Goal: Find specific page/section: Find specific page/section

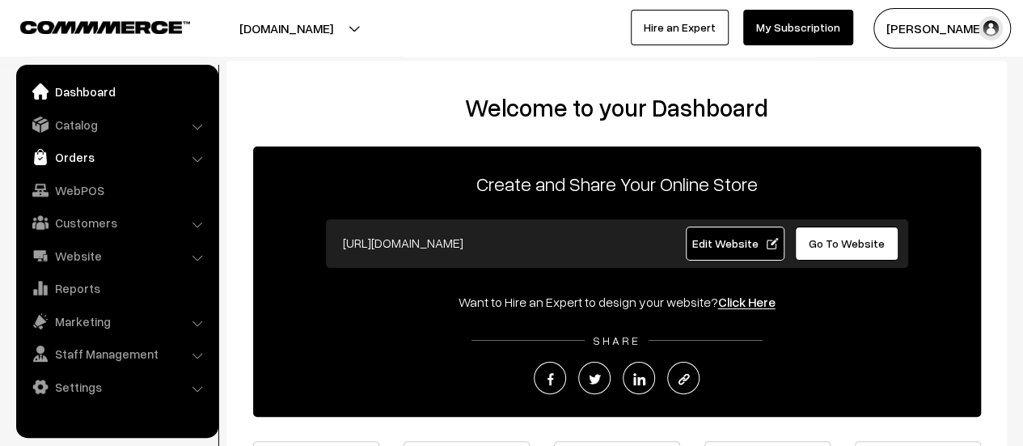
drag, startPoint x: 0, startPoint y: 0, endPoint x: 78, endPoint y: 150, distance: 168.6
click at [78, 150] on link "Orders" at bounding box center [116, 156] width 193 height 29
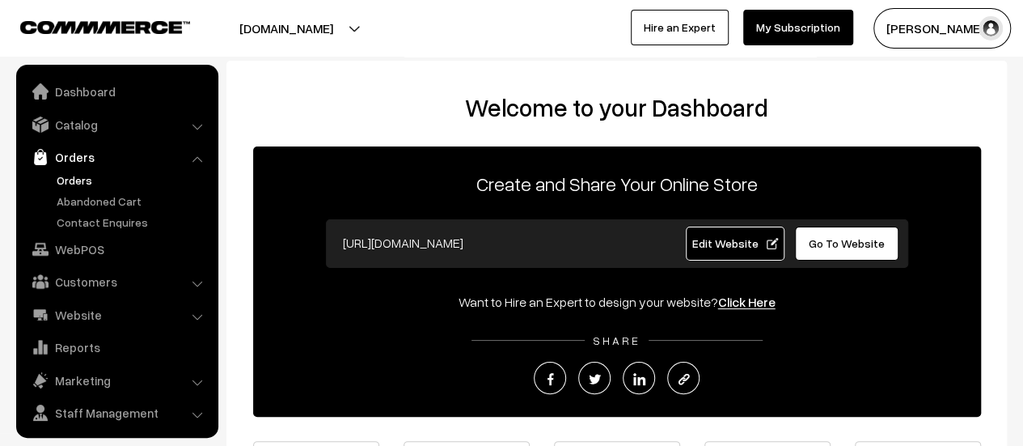
click at [73, 172] on link "Orders" at bounding box center [133, 179] width 160 height 17
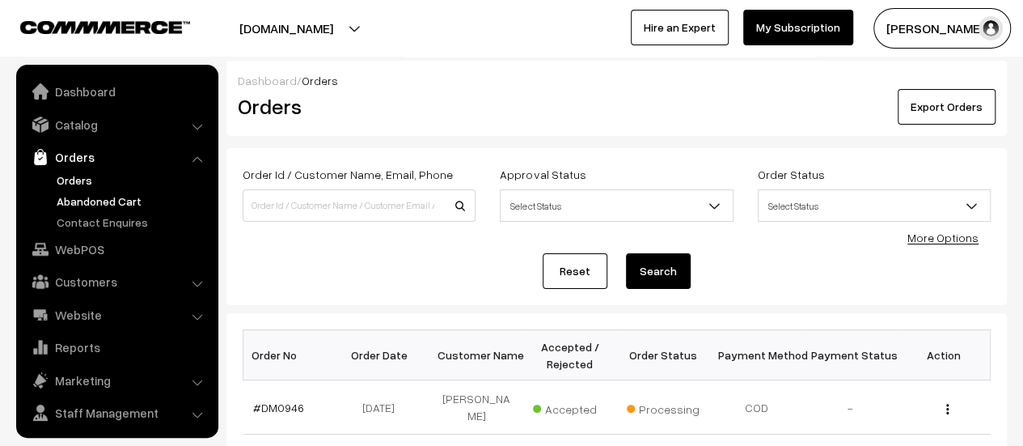
scroll to position [37, 0]
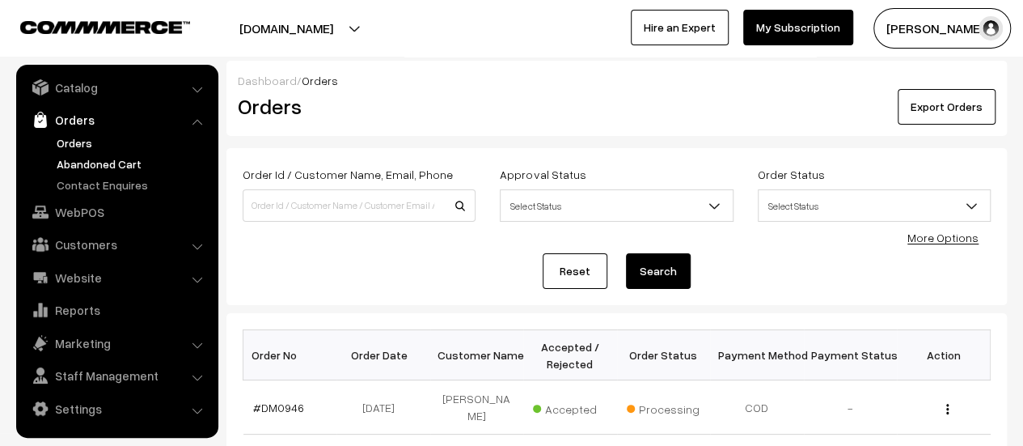
click at [94, 165] on link "Abandoned Cart" at bounding box center [133, 163] width 160 height 17
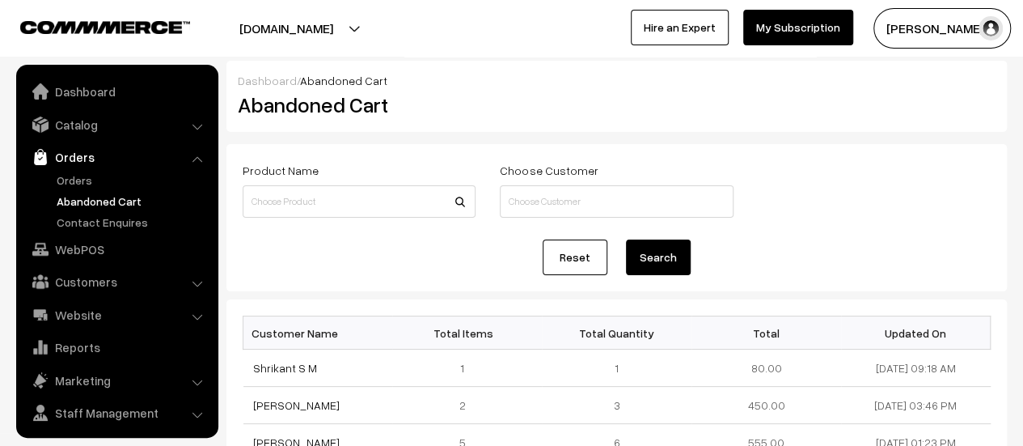
scroll to position [37, 0]
